Goal: Register for event/course

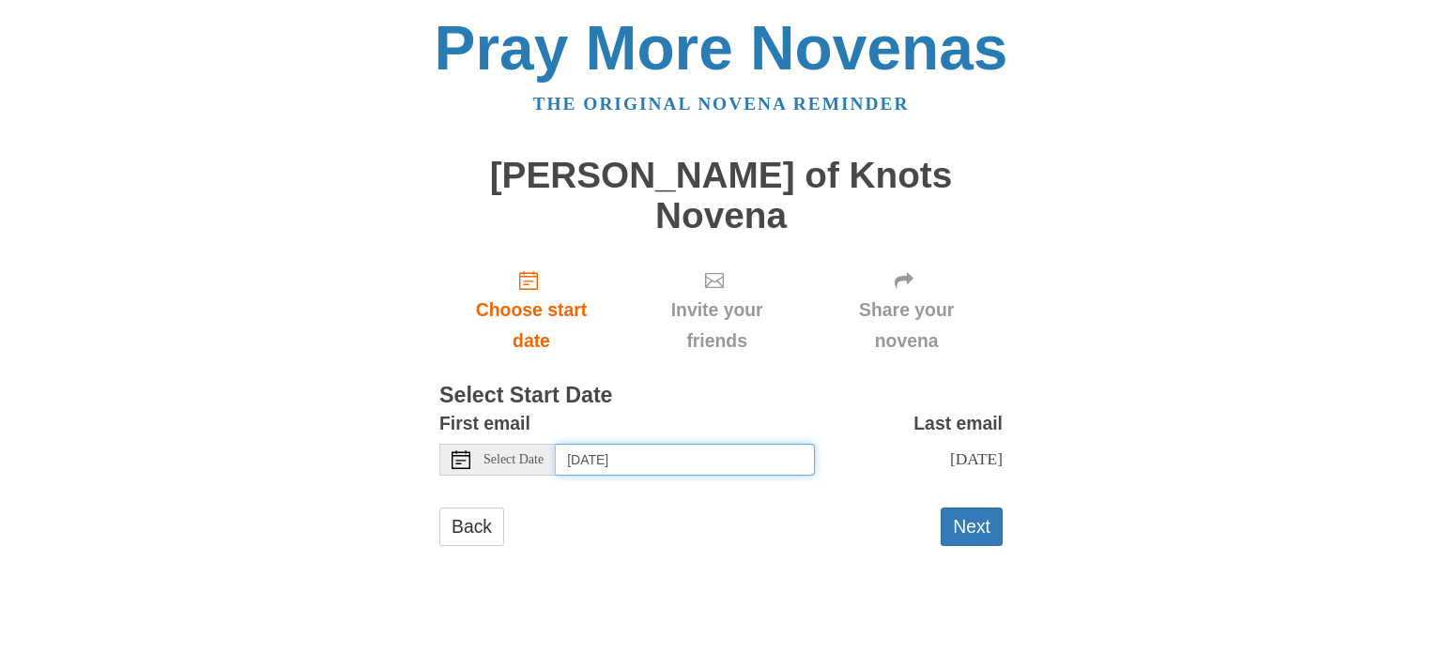
click at [634, 444] on input "[DATE]" at bounding box center [685, 460] width 259 height 32
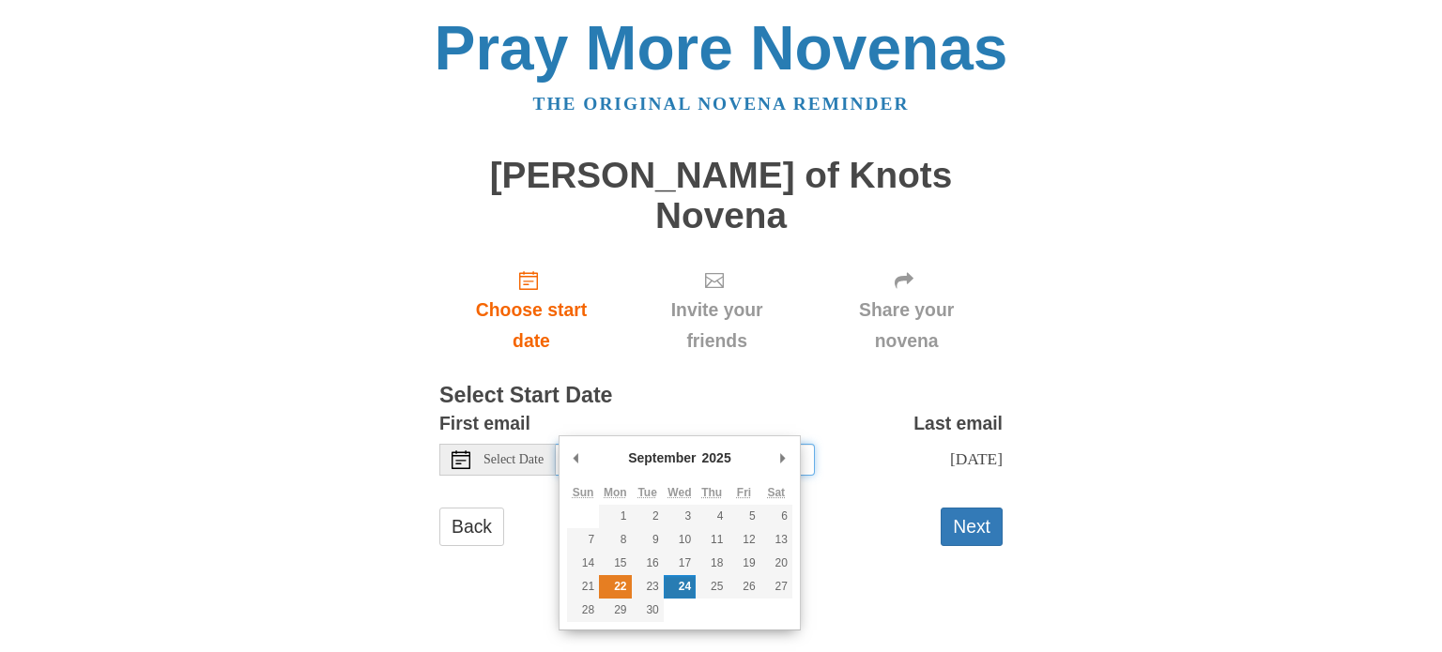
type input "[DATE]"
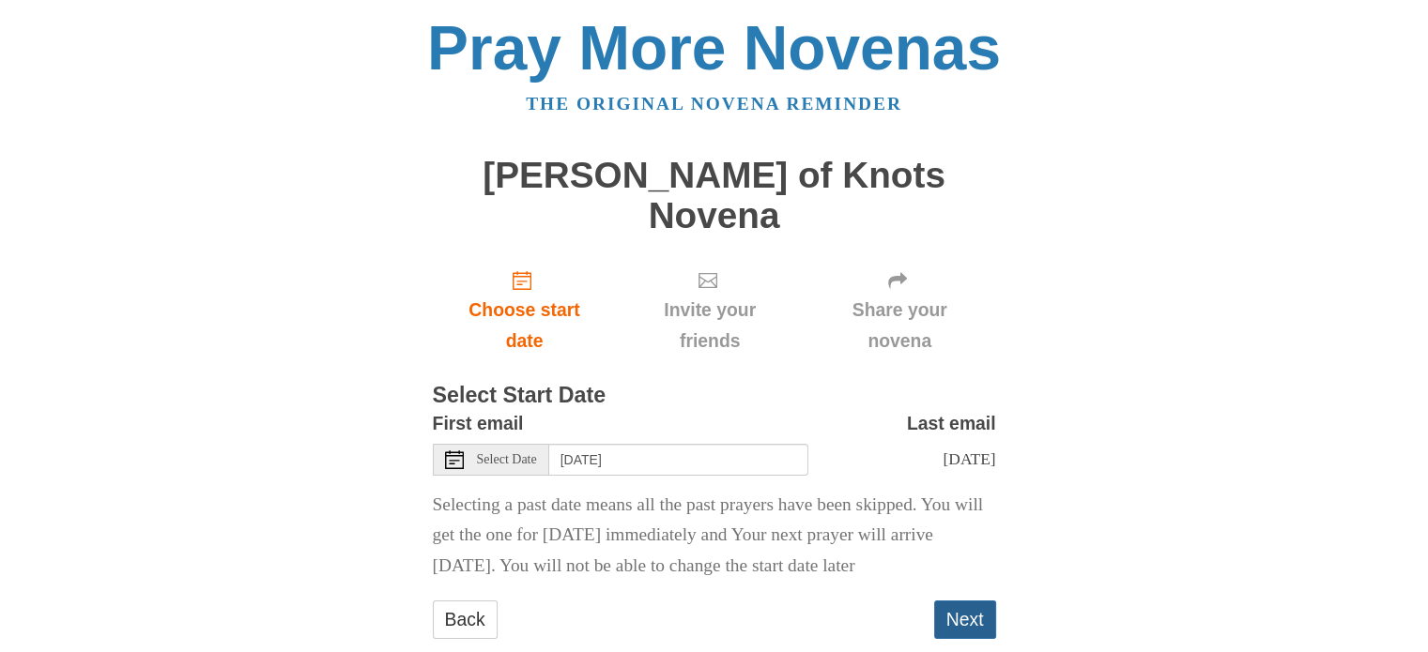
click at [952, 634] on button "Next" at bounding box center [965, 620] width 62 height 38
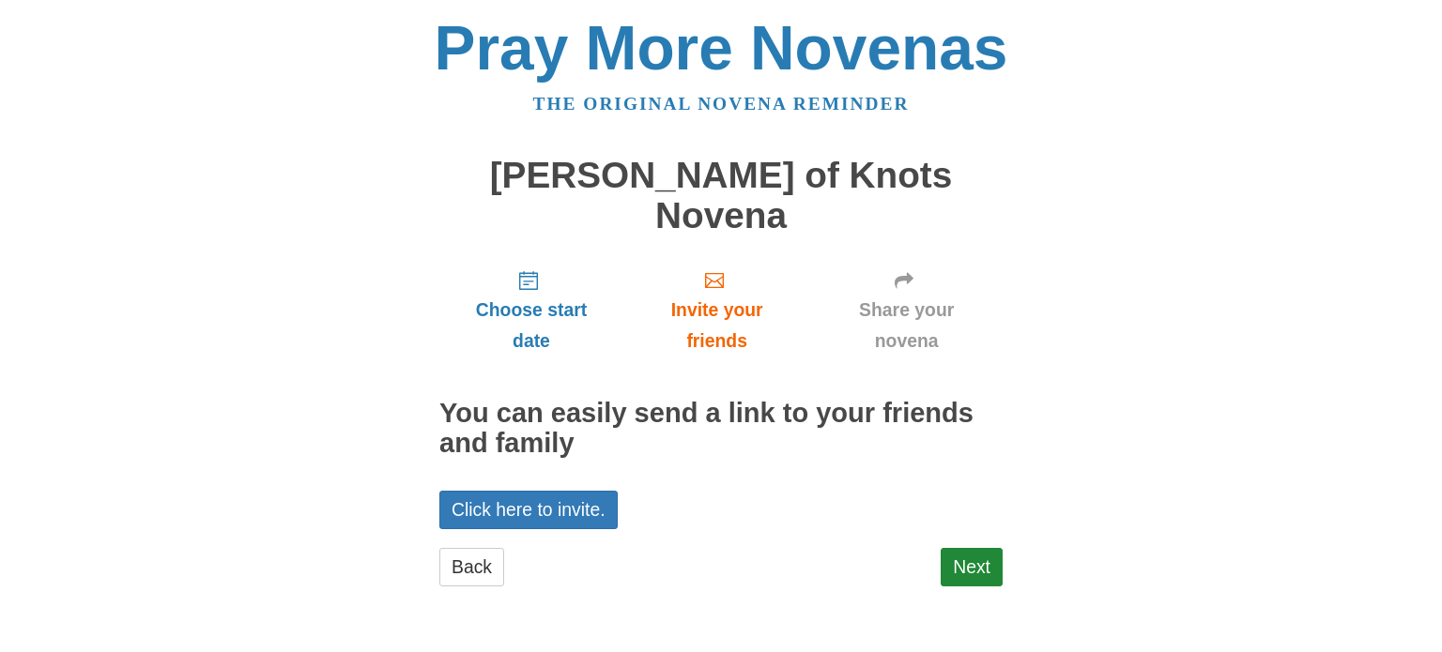
click at [961, 505] on div "Choose start date Invite your friends Share your novena You can easily send a l…" at bounding box center [720, 429] width 563 height 350
click at [968, 548] on link "Next" at bounding box center [971, 567] width 62 height 38
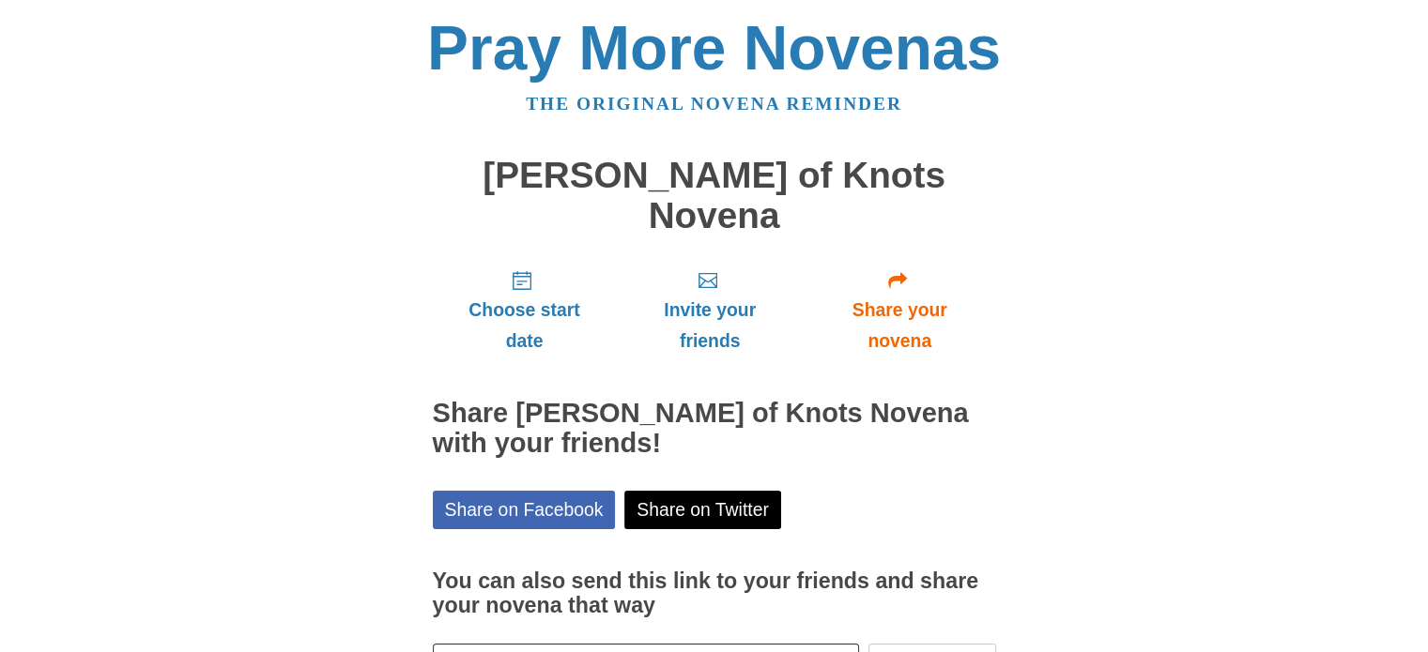
scroll to position [100, 0]
